Goal: Contribute content: Add original content to the website for others to see

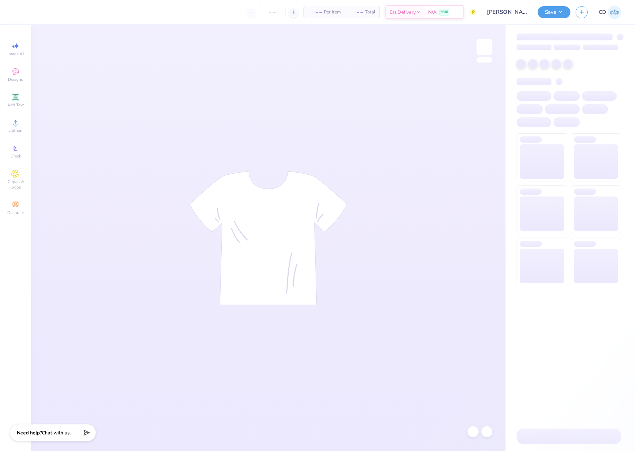
type input "[PERSON_NAME] : [GEOGRAPHIC_DATA]"
type input "24"
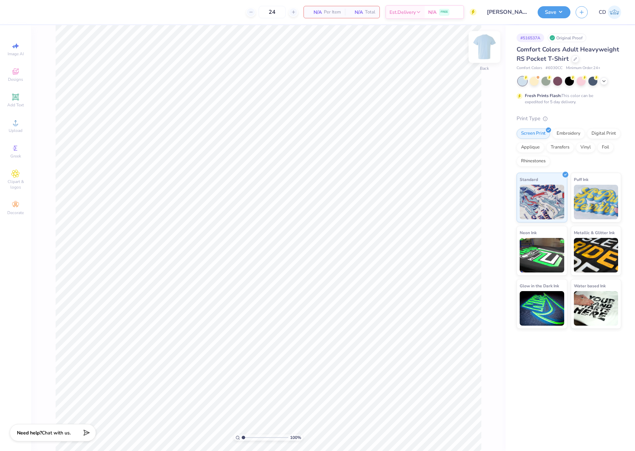
click at [486, 48] on img at bounding box center [485, 47] width 28 height 28
click at [19, 77] on span "Designs" at bounding box center [15, 80] width 15 height 6
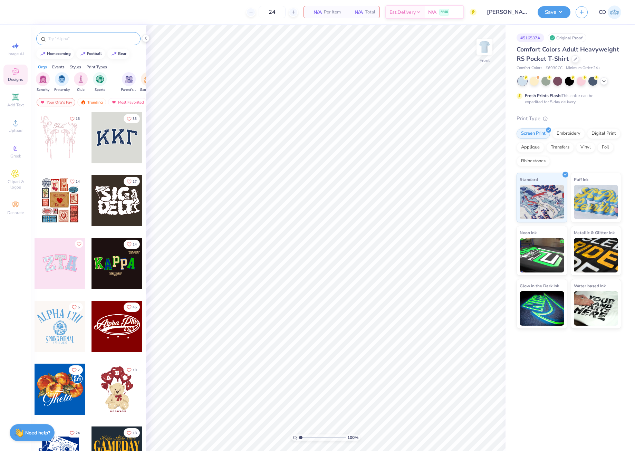
click at [88, 41] on input "text" at bounding box center [92, 38] width 88 height 7
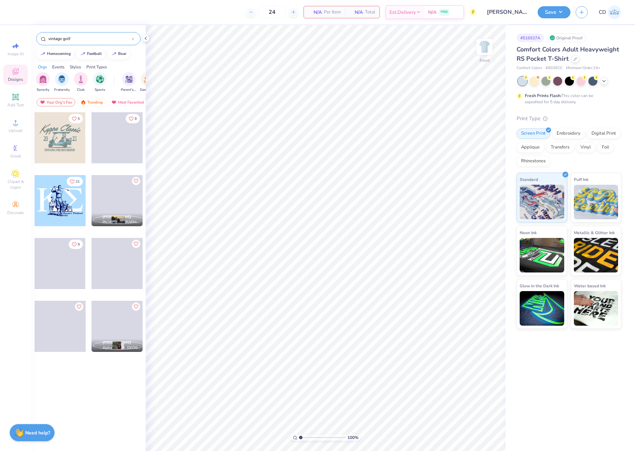
type input "vintage golf"
click at [67, 198] on div at bounding box center [60, 200] width 51 height 51
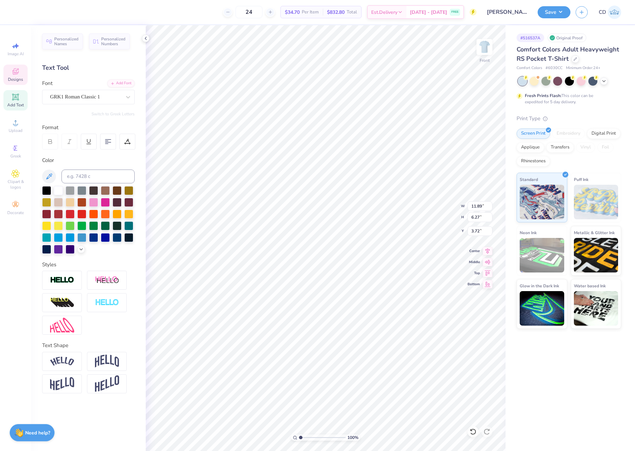
scroll to position [6, 1]
type textarea "DU"
type input "3.87"
click at [486, 250] on icon at bounding box center [488, 250] width 10 height 8
drag, startPoint x: 300, startPoint y: 436, endPoint x: 304, endPoint y: 436, distance: 4.2
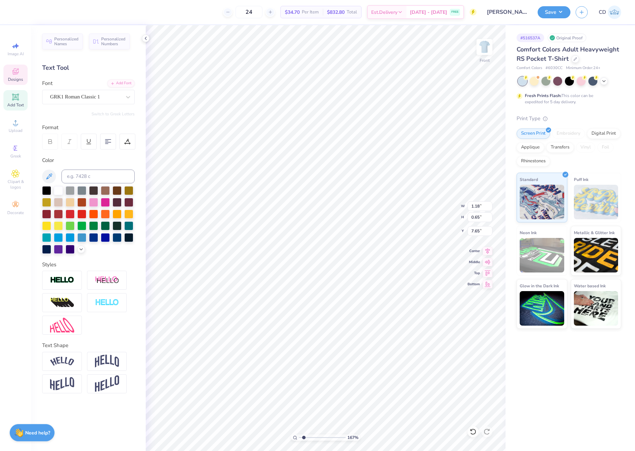
type input "1.67"
click at [304, 436] on input "range" at bounding box center [322, 437] width 47 height 6
type textarea "D"
type textarea "delta upsilon"
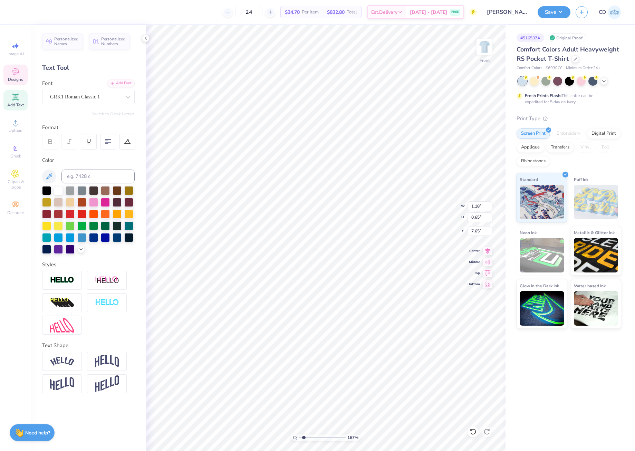
scroll to position [6, 1]
type input "1.49"
type input "0.60"
type textarea "2025"
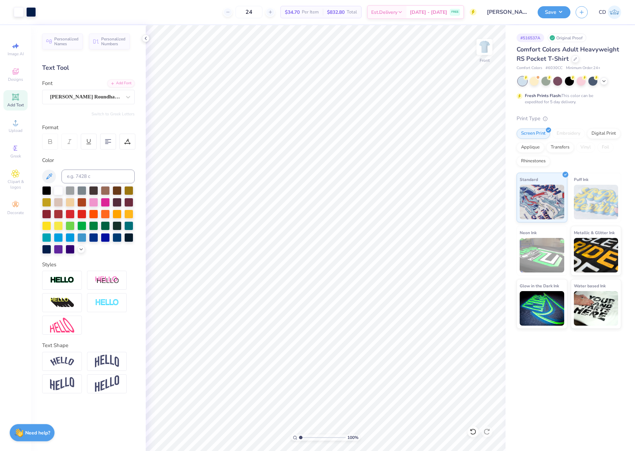
drag, startPoint x: 303, startPoint y: 438, endPoint x: 292, endPoint y: 435, distance: 11.5
type input "1"
click at [299, 437] on input "range" at bounding box center [322, 437] width 47 height 6
drag, startPoint x: 478, startPoint y: 209, endPoint x: 482, endPoint y: 208, distance: 4.6
click at [482, 208] on input "11.39" at bounding box center [480, 206] width 25 height 10
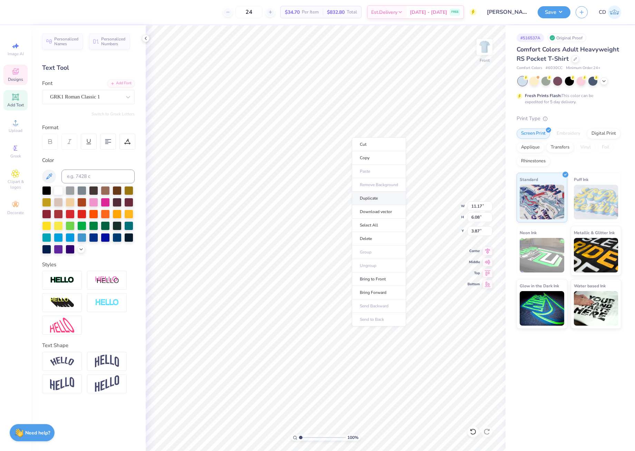
click at [369, 199] on li "Duplicate" at bounding box center [379, 198] width 54 height 13
type input "15.34"
click at [380, 269] on li "Cut" at bounding box center [387, 267] width 54 height 14
drag, startPoint x: 478, startPoint y: 207, endPoint x: 482, endPoint y: 207, distance: 4.5
click at [482, 207] on input "11.39" at bounding box center [480, 206] width 25 height 10
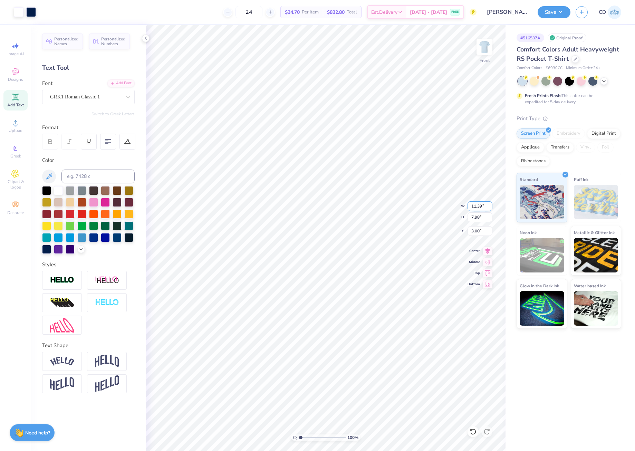
drag, startPoint x: 470, startPoint y: 204, endPoint x: 482, endPoint y: 203, distance: 11.4
click at [482, 203] on input "11.39" at bounding box center [480, 206] width 25 height 10
type input "12.00"
type input "8.41"
drag, startPoint x: 471, startPoint y: 229, endPoint x: 479, endPoint y: 230, distance: 8.0
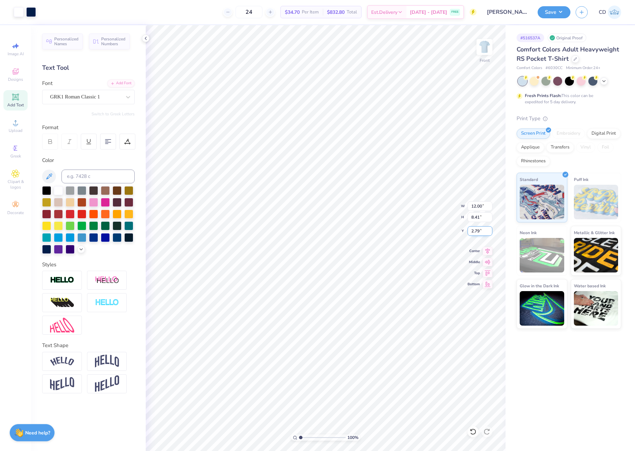
click at [479, 230] on input "2.79" at bounding box center [480, 231] width 25 height 10
type input "3.00"
click at [483, 53] on img at bounding box center [485, 47] width 28 height 28
click at [398, 207] on li "Paste" at bounding box center [407, 210] width 54 height 13
click at [488, 250] on icon at bounding box center [487, 249] width 4 height 6
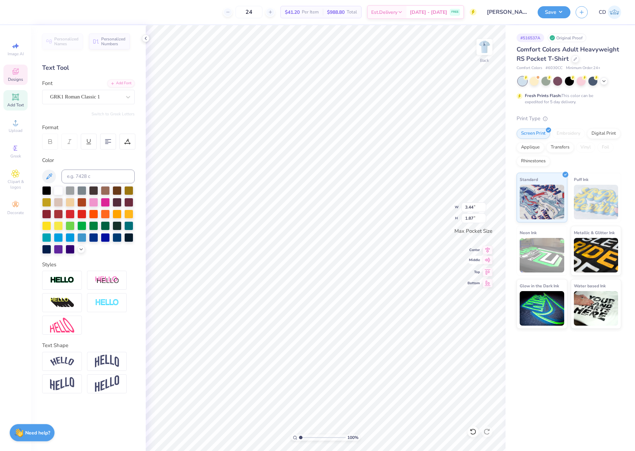
click at [488, 263] on icon at bounding box center [488, 260] width 10 height 8
click at [482, 47] on img at bounding box center [485, 47] width 28 height 28
click at [486, 55] on img at bounding box center [485, 47] width 28 height 28
click at [551, 13] on button "Save" at bounding box center [554, 11] width 33 height 12
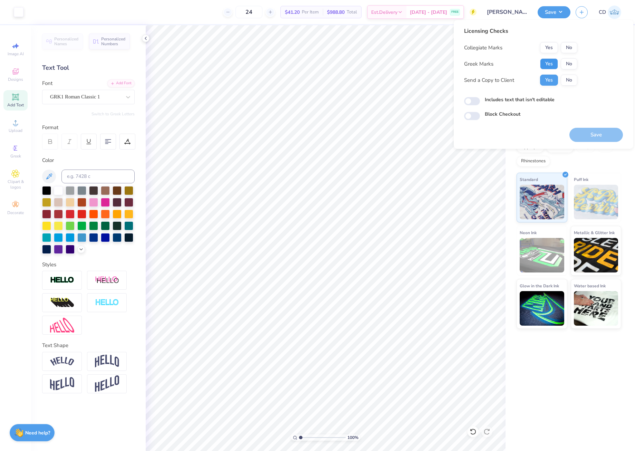
click at [550, 62] on button "Yes" at bounding box center [549, 63] width 18 height 11
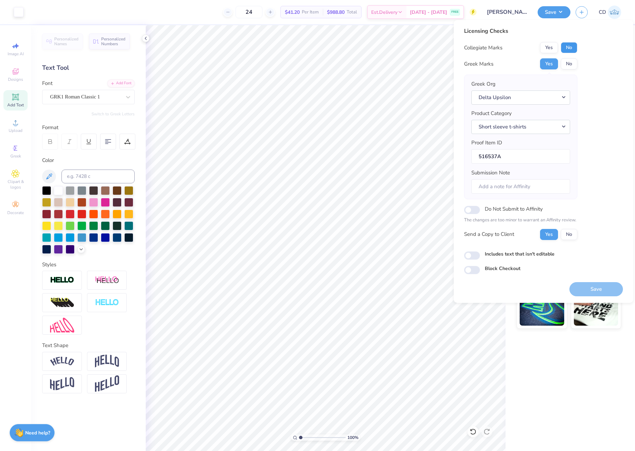
click at [569, 43] on button "No" at bounding box center [569, 47] width 17 height 11
click at [601, 289] on button "Save" at bounding box center [596, 289] width 54 height 14
